Goal: Task Accomplishment & Management: Manage account settings

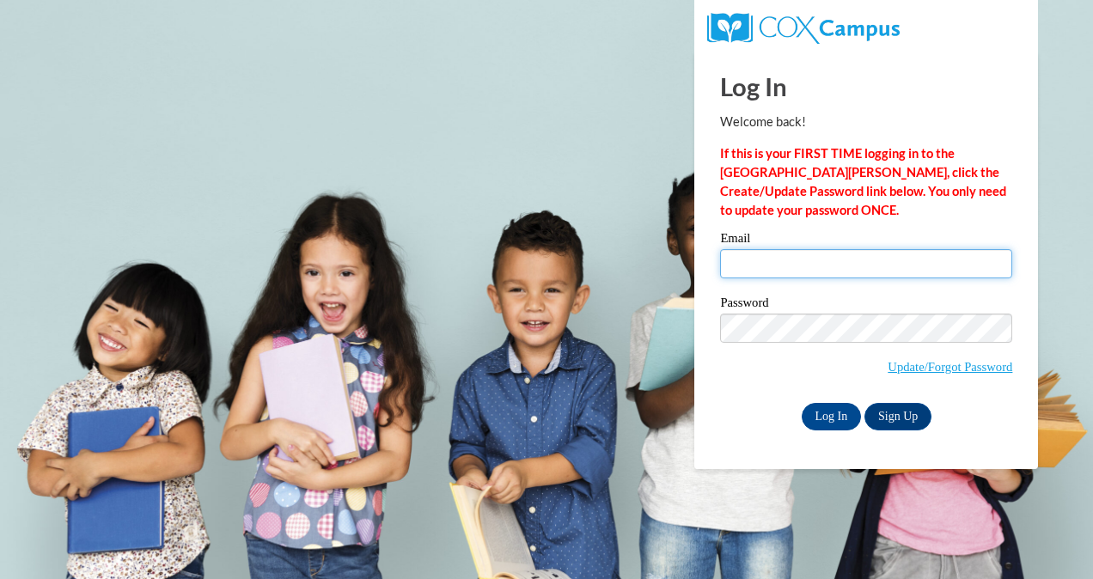
click at [751, 266] on input "Email" at bounding box center [866, 263] width 292 height 29
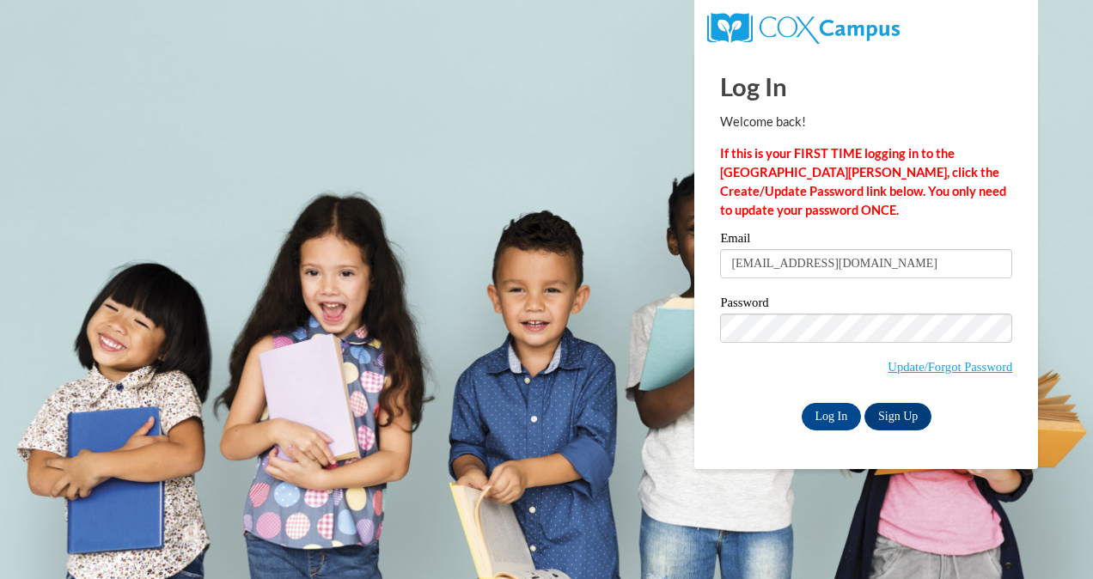
click at [563, 377] on body "This site uses cookies to help improve your learning experience. By continuing …" at bounding box center [546, 289] width 1093 height 579
click at [894, 280] on div "Email tlwhite9@crimson.ua.edu" at bounding box center [866, 261] width 292 height 59
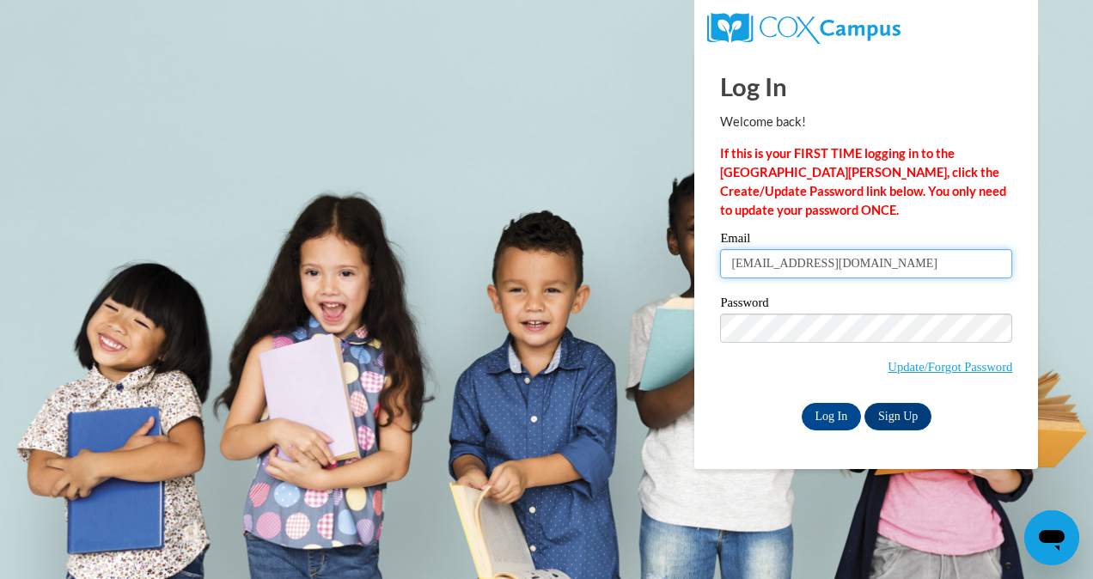
click at [884, 268] on input "tlwhite9@crimson.ua.edu" at bounding box center [866, 263] width 292 height 29
type input "t"
type input "tenleyw8@gmail.com"
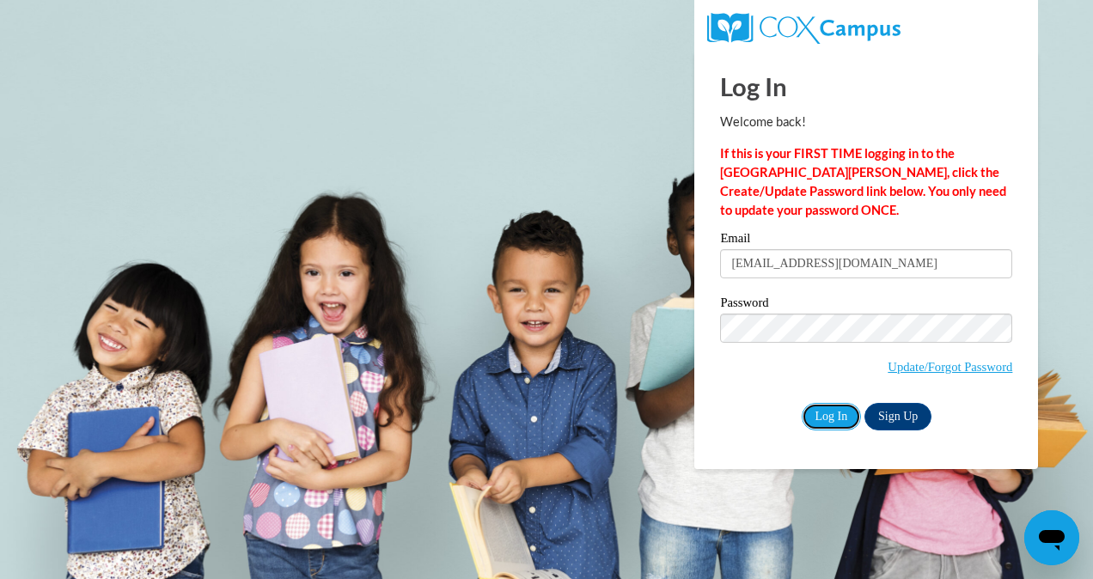
click at [820, 411] on input "Log In" at bounding box center [831, 416] width 60 height 27
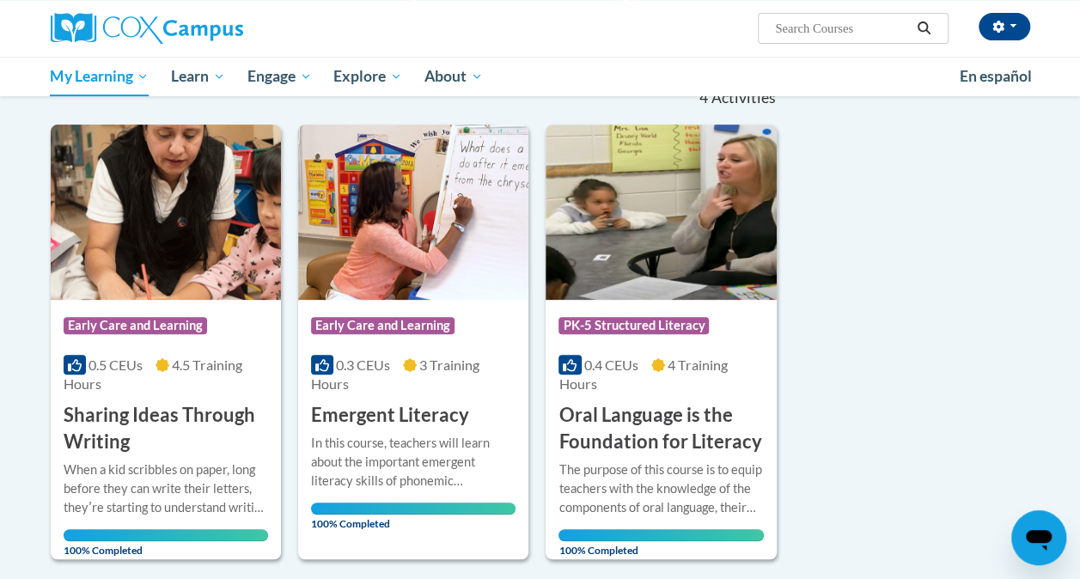
scroll to position [189, 0]
